Goal: Task Accomplishment & Management: Manage account settings

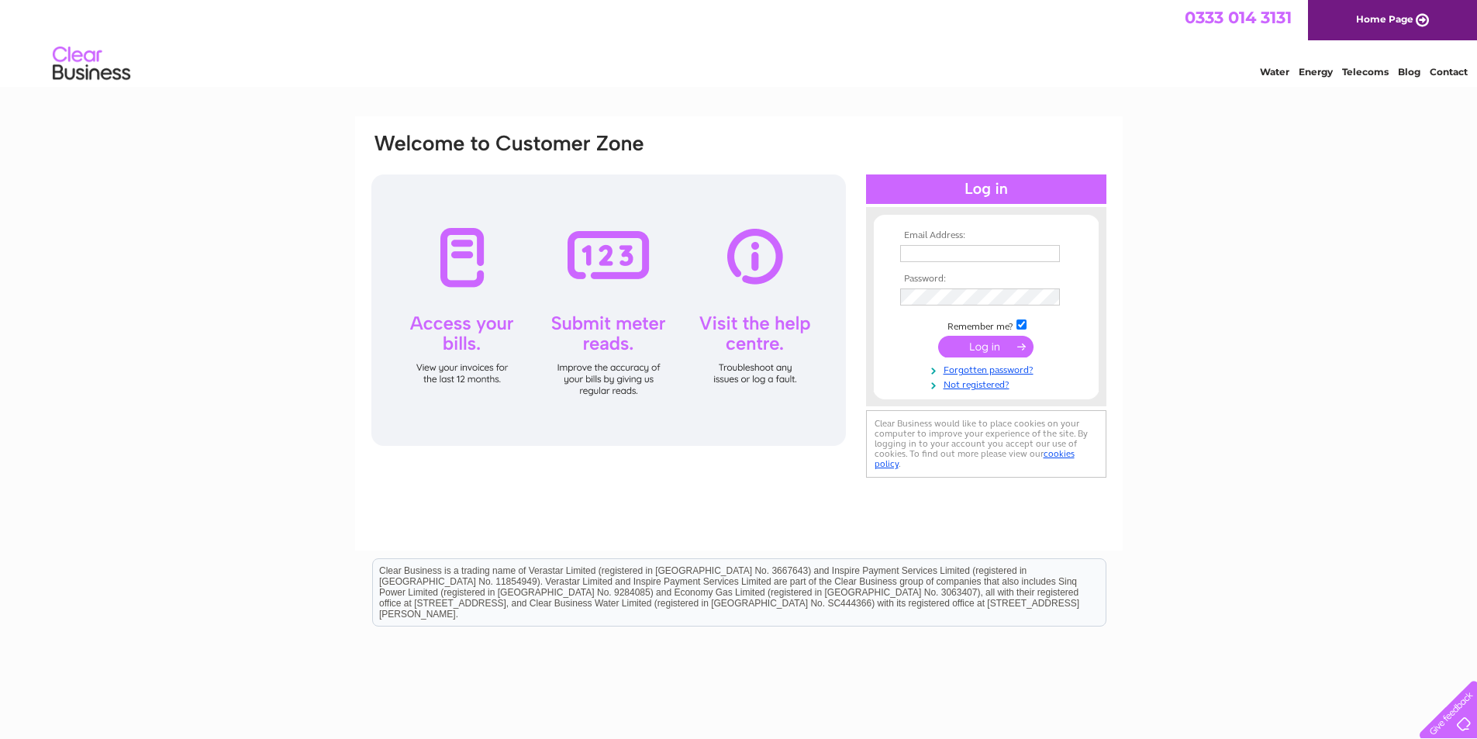
type input "accounts@epsotech.co.uk"
click at [1013, 346] on input "submit" at bounding box center [985, 347] width 95 height 22
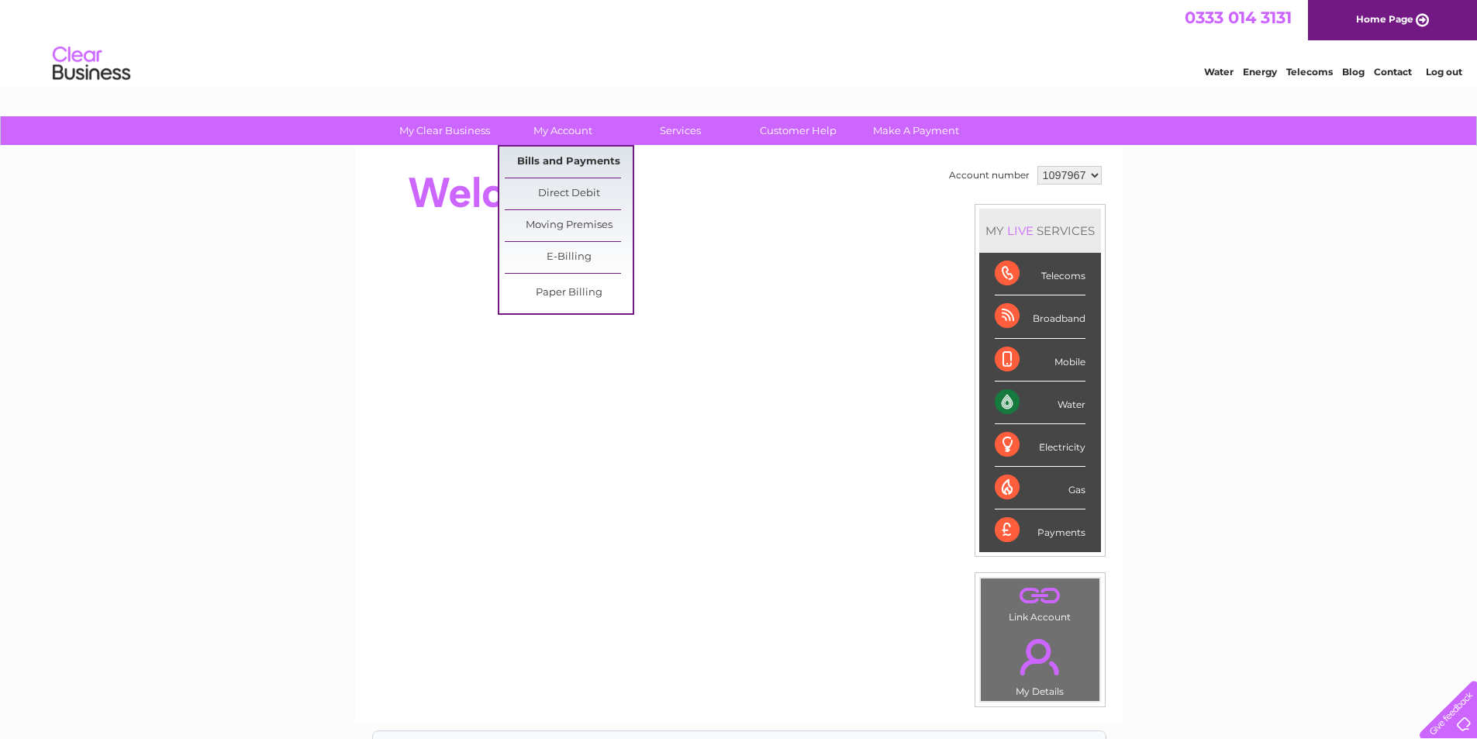
click at [568, 161] on link "Bills and Payments" at bounding box center [569, 162] width 128 height 31
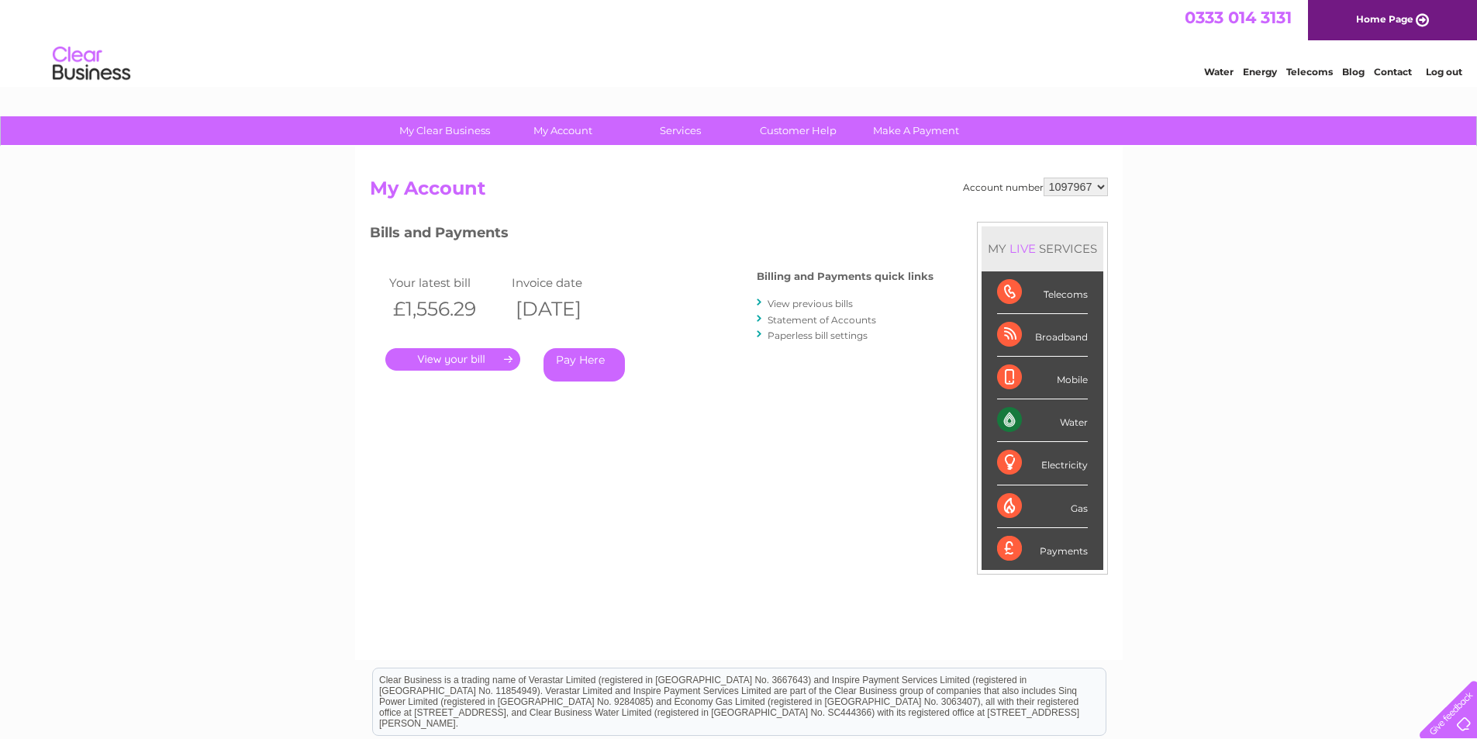
click at [459, 361] on link "." at bounding box center [452, 359] width 135 height 22
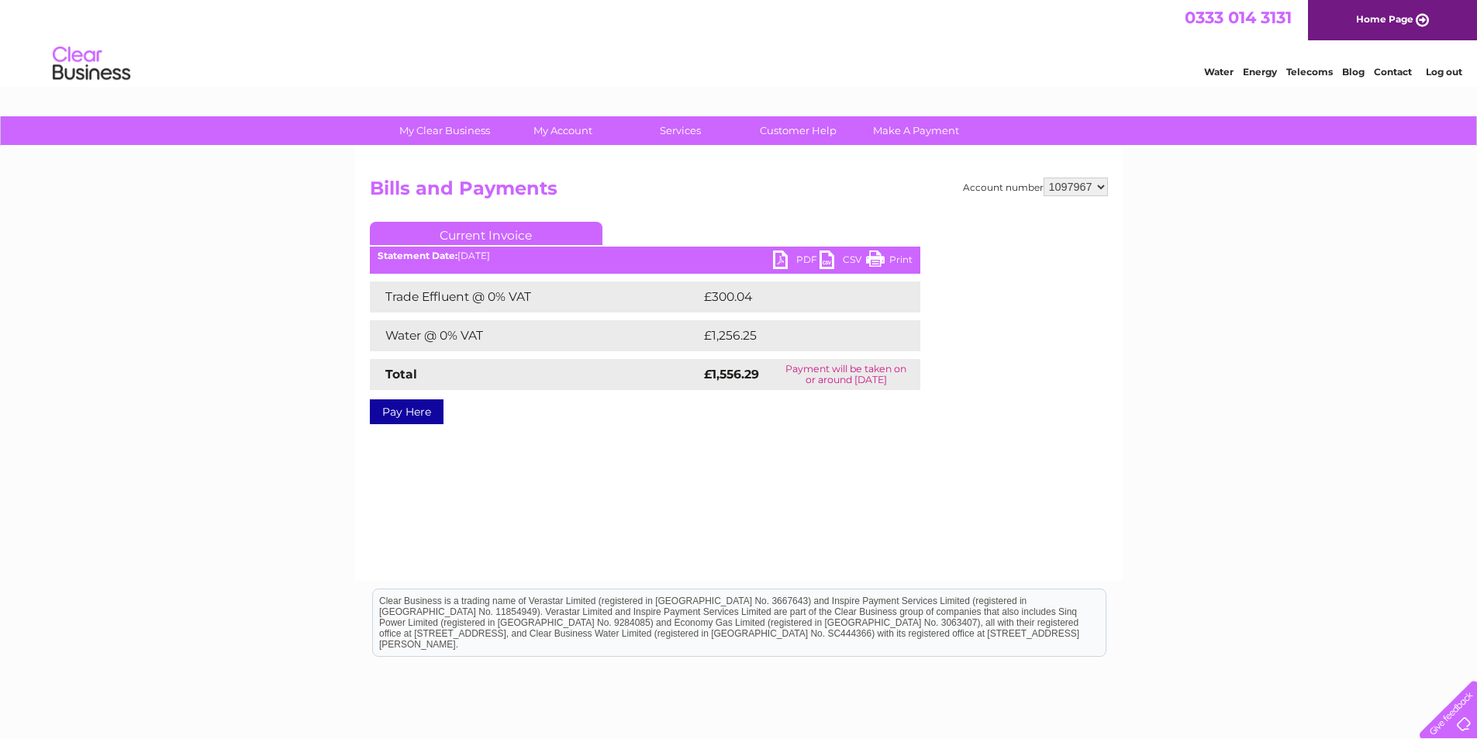
click at [792, 255] on link "PDF" at bounding box center [796, 261] width 47 height 22
